Goal: Ask a question

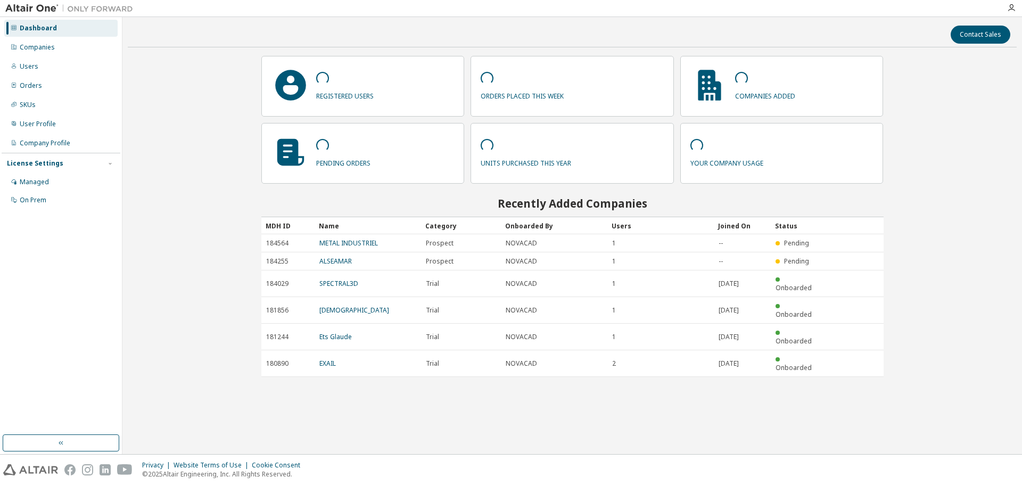
click at [1016, 5] on div at bounding box center [1010, 8] width 21 height 9
click at [1010, 6] on icon "button" at bounding box center [1011, 8] width 9 height 9
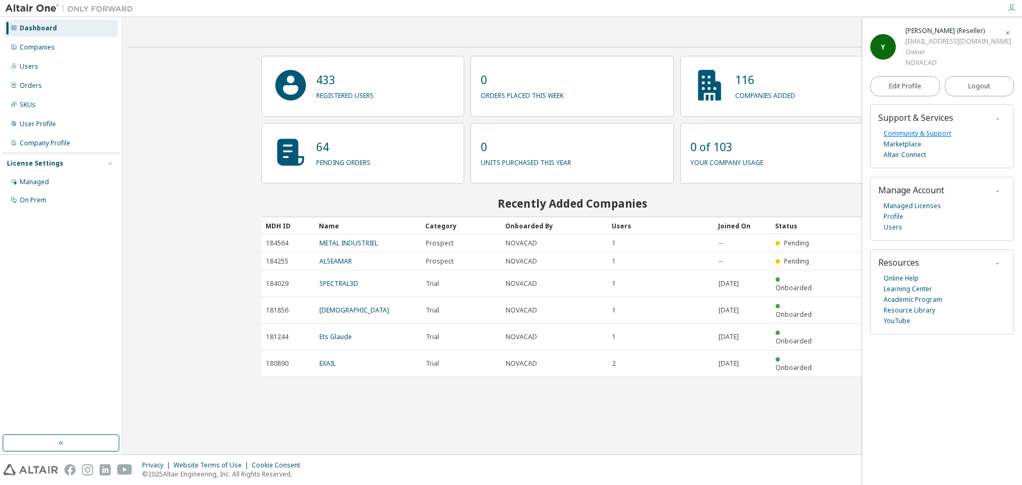
click at [934, 131] on link "Community & Support" at bounding box center [917, 133] width 68 height 11
